Goal: Information Seeking & Learning: Learn about a topic

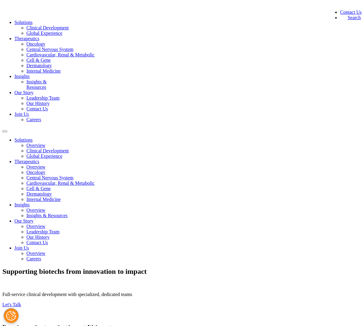
click at [46, 79] on link "Insights & Resources" at bounding box center [36, 84] width 20 height 10
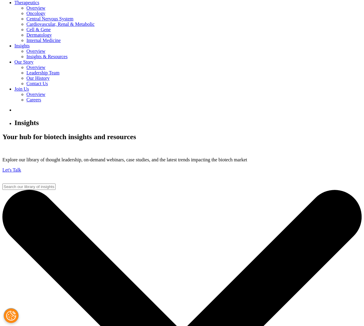
scroll to position [154, 0]
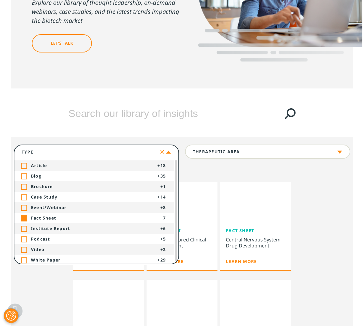
click at [24, 186] on div "Toggle" at bounding box center [23, 186] width 5 height 5
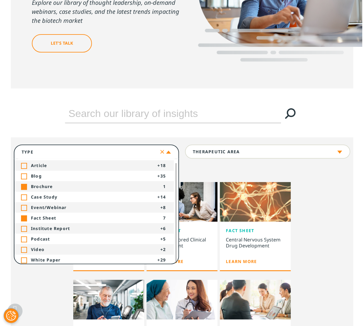
click at [178, 199] on div at bounding box center [175, 213] width 5 height 100
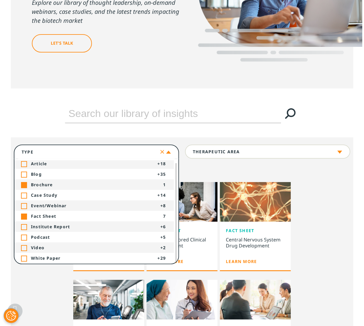
click at [325, 216] on div "Fact Sheet Oncology Clinical Development Learn More Fact Sheet Biotech-tailored…" at bounding box center [181, 327] width 333 height 305
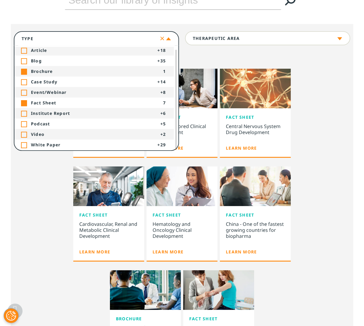
scroll to position [248, 0]
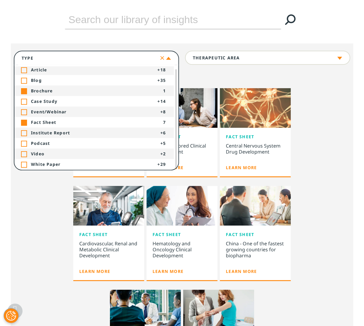
click at [169, 58] on div "Type Loading Clear Or/And Operator" at bounding box center [96, 58] width 165 height 14
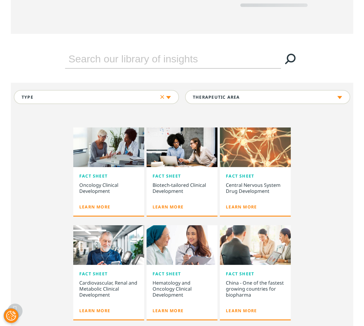
scroll to position [205, 0]
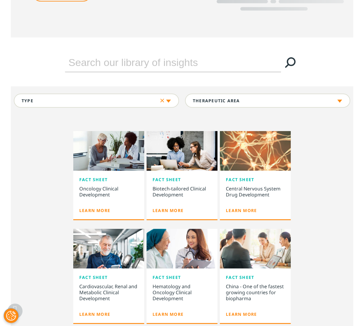
click at [163, 100] on icon "Clear" at bounding box center [162, 101] width 4 height 4
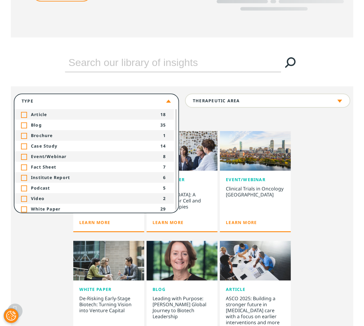
click at [196, 101] on div "Therapeutic Area Loading Clear Or/And Operator Toggle Cardiology 2 Toggle Toggl…" at bounding box center [267, 101] width 171 height 14
click at [168, 100] on div "Type Loading Clear Or/And Operator" at bounding box center [96, 101] width 165 height 14
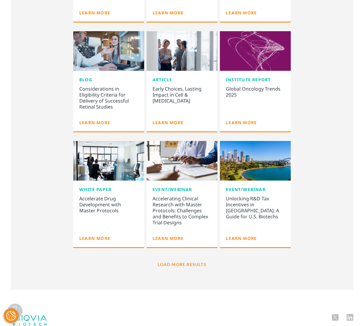
scroll to position [531, 0]
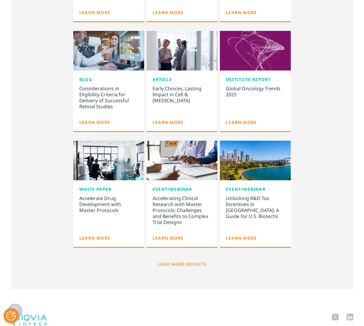
click at [196, 262] on link "Load More Results" at bounding box center [181, 264] width 66 height 17
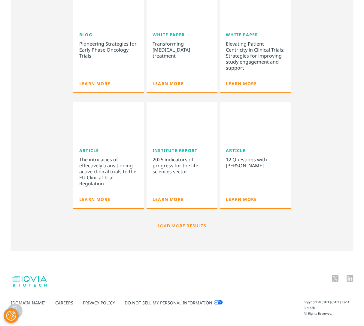
scroll to position [1017, 0]
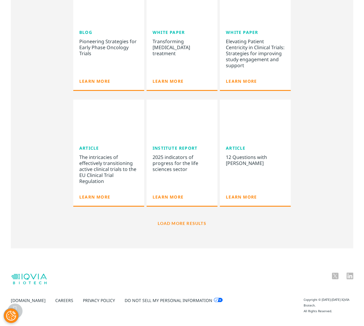
click at [191, 221] on link "Load More Results" at bounding box center [181, 223] width 66 height 17
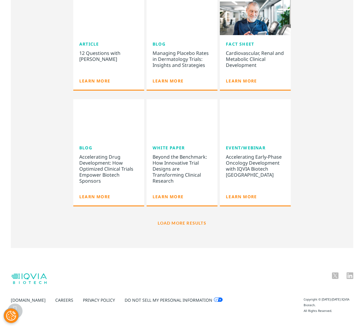
scroll to position [1471, 0]
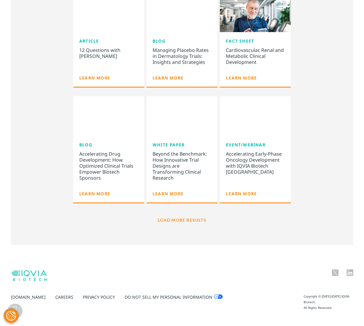
click at [202, 225] on link "Load More Results" at bounding box center [181, 219] width 66 height 17
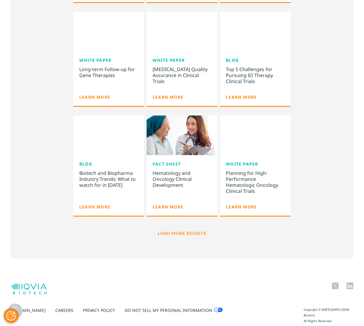
scroll to position [1906, 0]
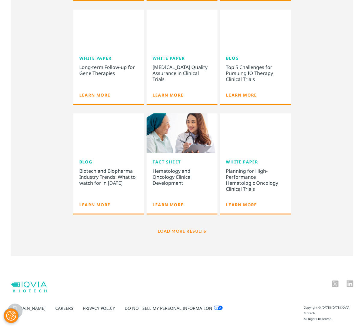
click at [197, 235] on link "Load More Results" at bounding box center [181, 231] width 66 height 17
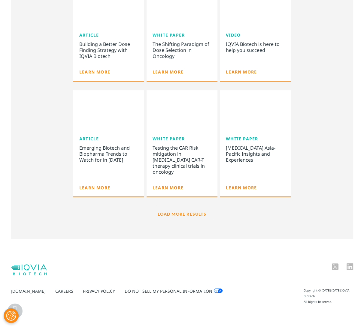
scroll to position [2363, 0]
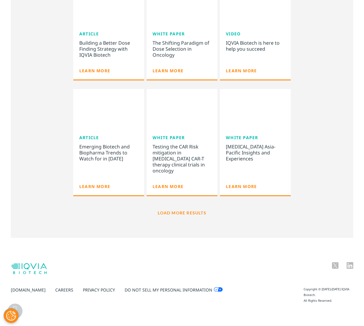
click at [196, 211] on link "Load More Results" at bounding box center [181, 212] width 66 height 17
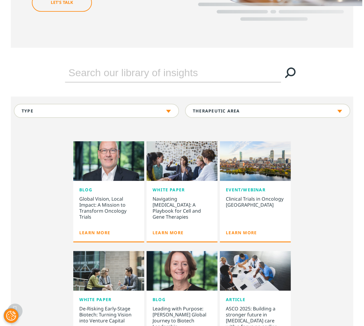
scroll to position [0, 0]
